Goal: Submit feedback/report problem

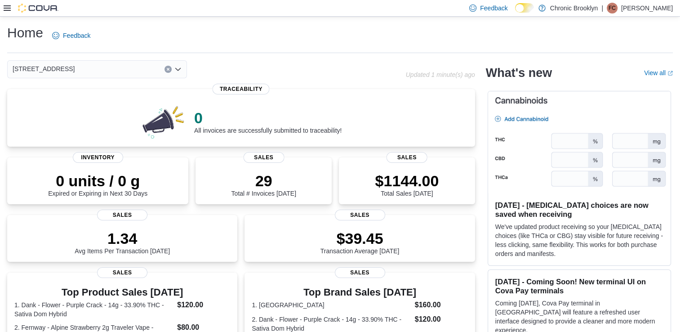
click at [176, 52] on div "Home Feedback" at bounding box center [340, 38] width 666 height 29
